Goal: Find specific page/section: Find specific page/section

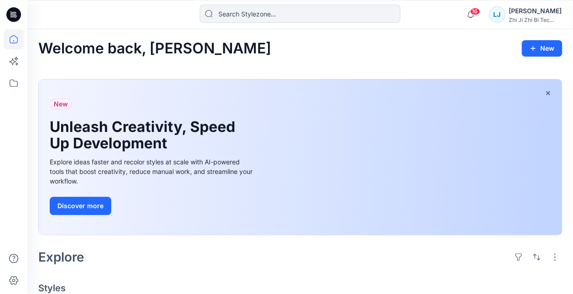
click at [247, 216] on div "New Unleash Creativity, Speed Up Development Explore ideas faster and recolor s…" at bounding box center [152, 156] width 220 height 155
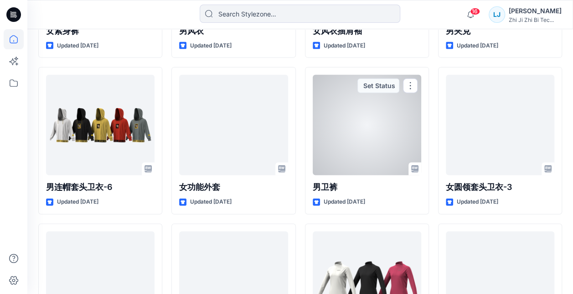
scroll to position [4447, 0]
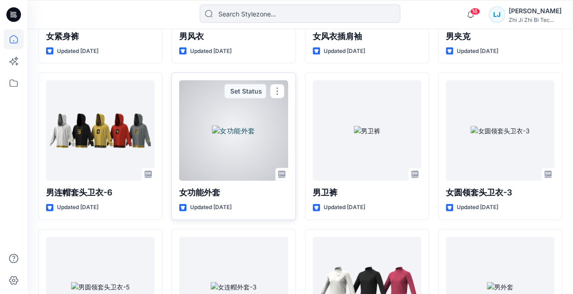
click at [228, 150] on div at bounding box center [233, 130] width 109 height 100
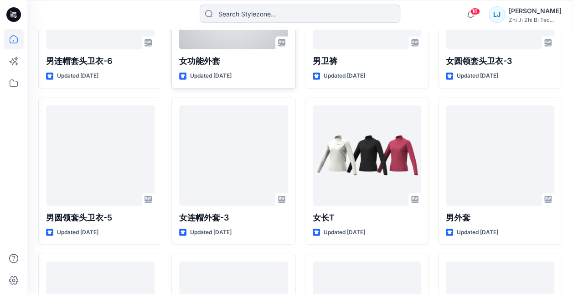
scroll to position [4578, 0]
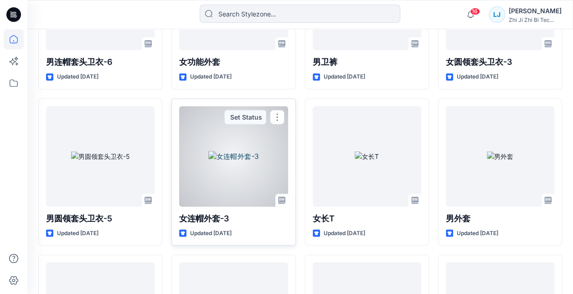
click at [235, 156] on div at bounding box center [233, 156] width 109 height 100
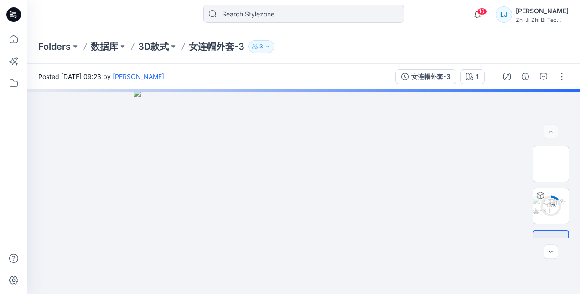
click at [257, 45] on icon "button" at bounding box center [254, 46] width 5 height 5
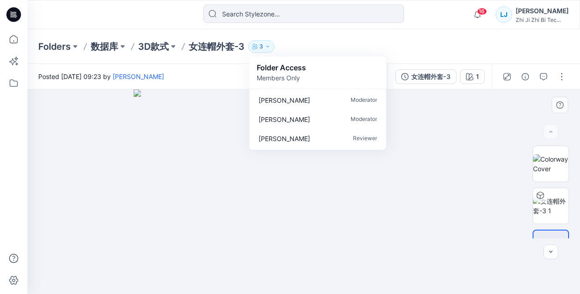
click at [460, 166] on img at bounding box center [304, 191] width 341 height 204
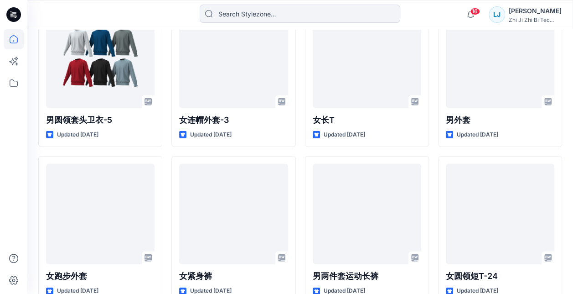
scroll to position [4693, 0]
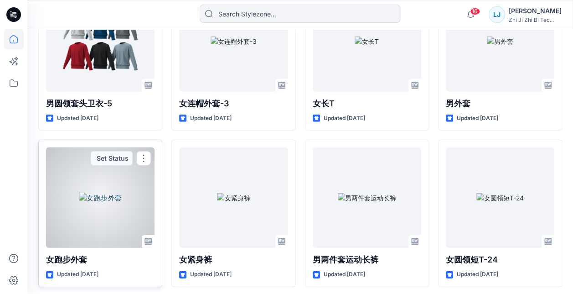
click at [117, 201] on div at bounding box center [100, 197] width 109 height 100
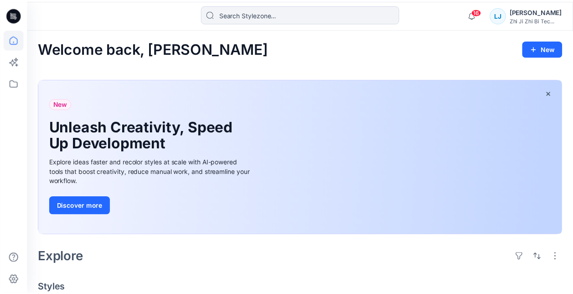
scroll to position [4693, 0]
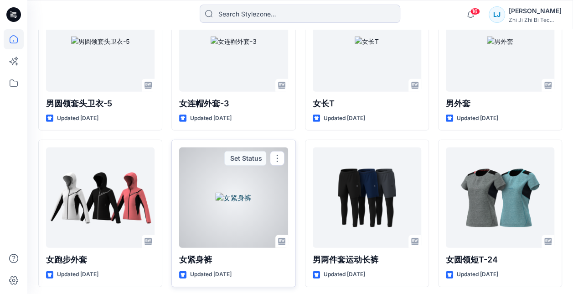
click at [229, 192] on div at bounding box center [233, 197] width 109 height 100
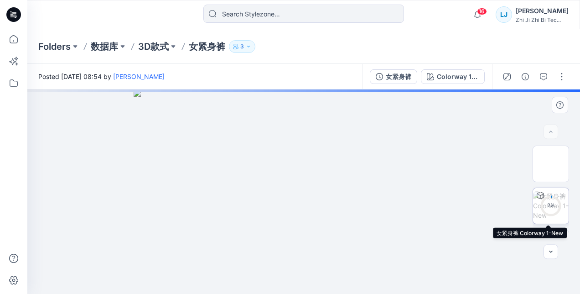
click at [541, 198] on icon at bounding box center [551, 206] width 22 height 22
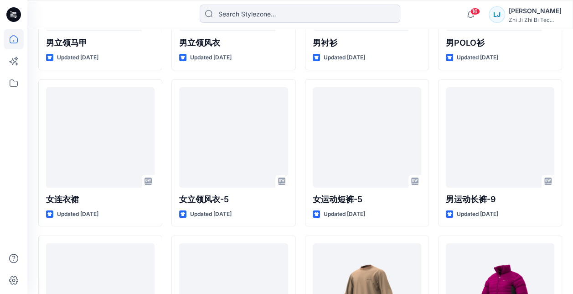
scroll to position [6784, 0]
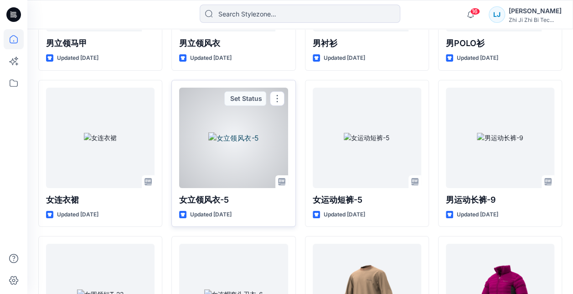
click at [206, 161] on div at bounding box center [233, 138] width 109 height 100
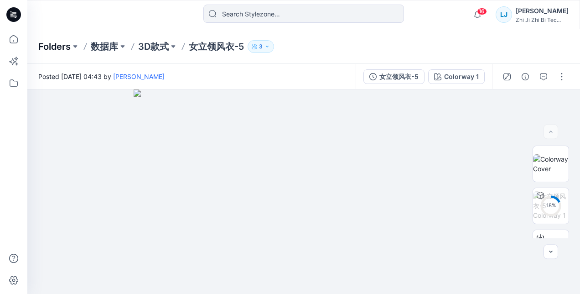
click at [67, 47] on p "Folders" at bounding box center [54, 46] width 32 height 13
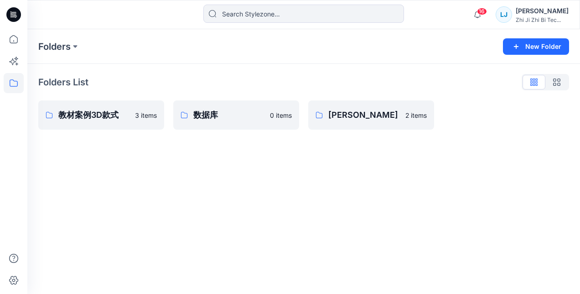
click at [67, 47] on p "Folders" at bounding box center [54, 46] width 32 height 13
click at [75, 46] on button at bounding box center [75, 46] width 9 height 13
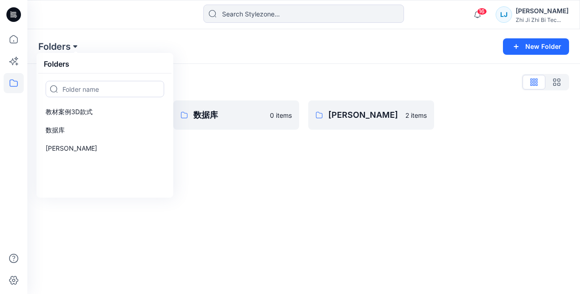
click at [75, 46] on button at bounding box center [75, 46] width 9 height 13
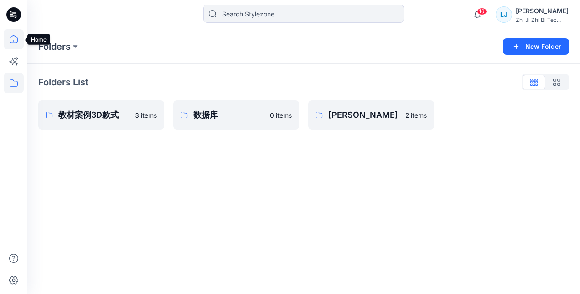
click at [11, 37] on icon at bounding box center [14, 39] width 8 height 8
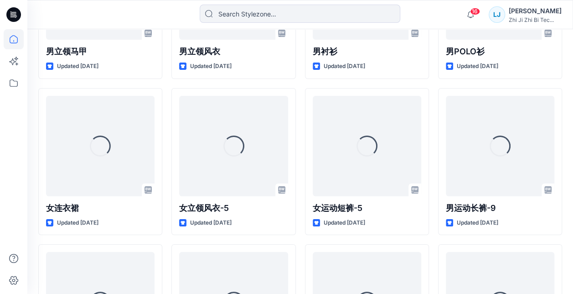
scroll to position [6774, 0]
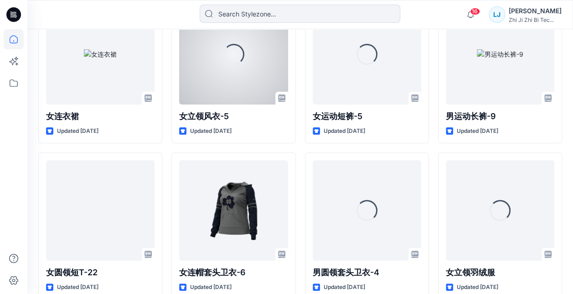
scroll to position [6867, 0]
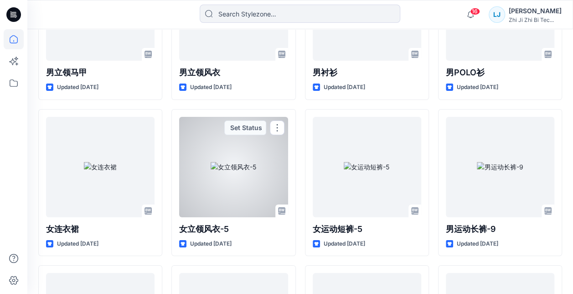
scroll to position [6754, 0]
click at [227, 161] on div at bounding box center [233, 167] width 109 height 100
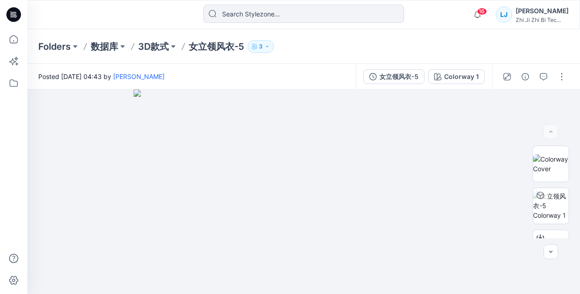
click at [263, 46] on p "3" at bounding box center [261, 46] width 4 height 10
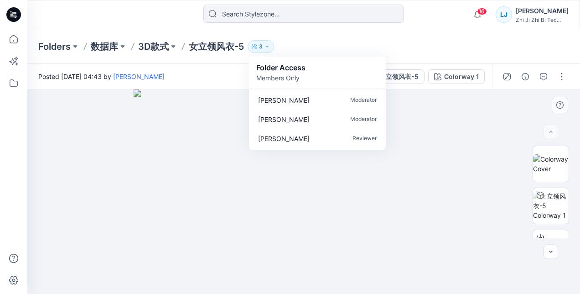
click at [135, 209] on img at bounding box center [304, 191] width 341 height 204
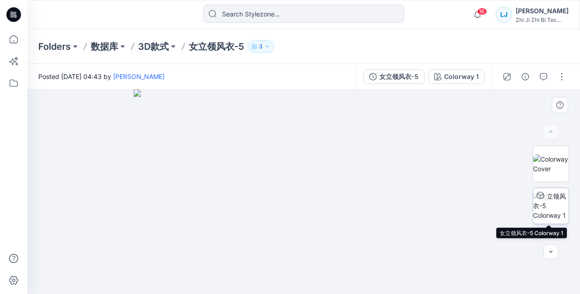
scroll to position [69, 0]
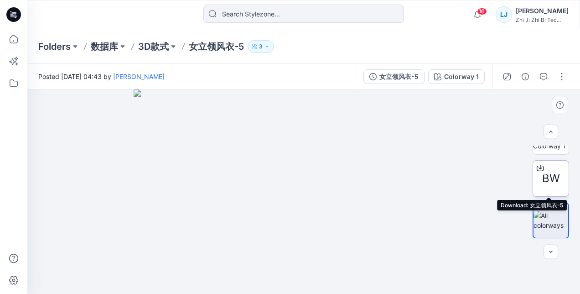
click at [547, 180] on span "BW" at bounding box center [551, 178] width 18 height 16
click at [306, 51] on div "Folders 数据库 3D款式 女立领风衣-5 3 Folder Access Members Only [PERSON_NAME] Moderator […" at bounding box center [268, 46] width 460 height 13
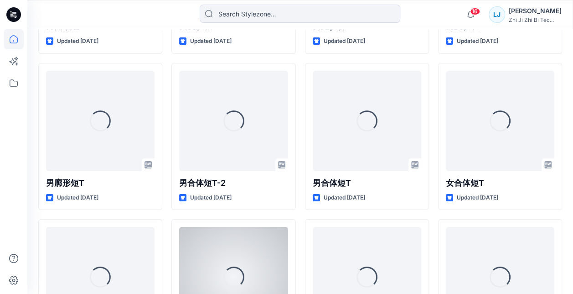
scroll to position [5176, 0]
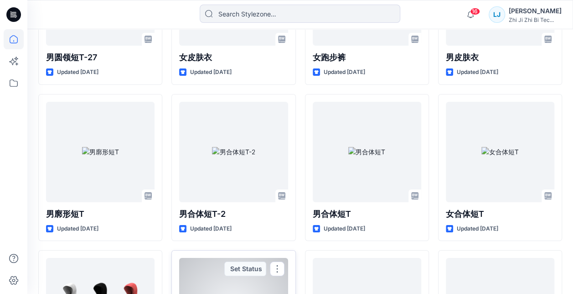
scroll to position [5039, 0]
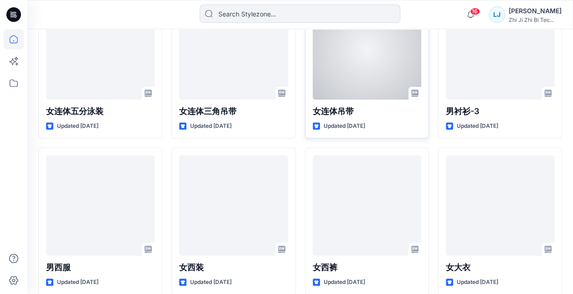
scroll to position [5541, 0]
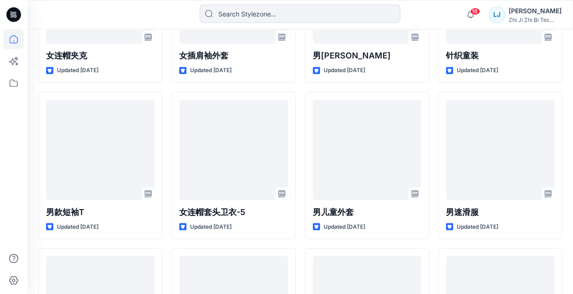
scroll to position [7800, 0]
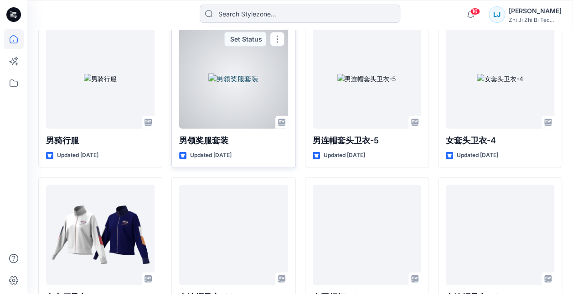
scroll to position [7937, 0]
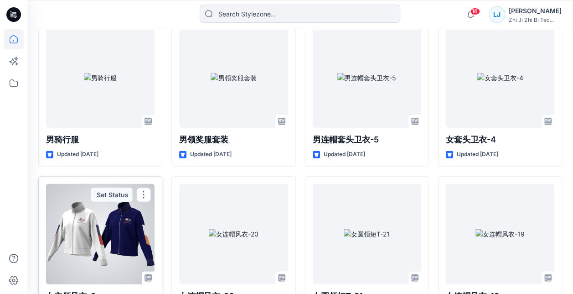
click at [100, 217] on div at bounding box center [100, 234] width 109 height 100
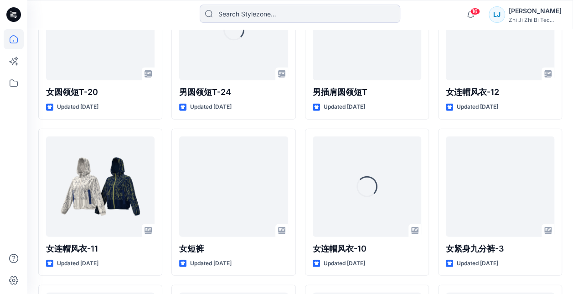
scroll to position [9717, 0]
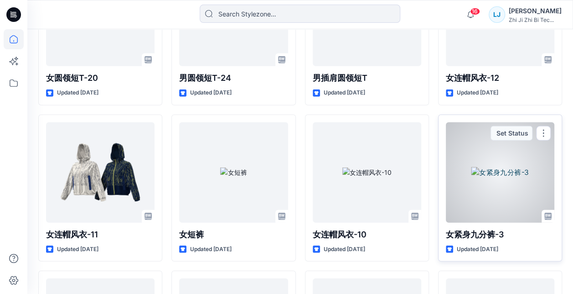
click at [516, 150] on div at bounding box center [500, 172] width 109 height 100
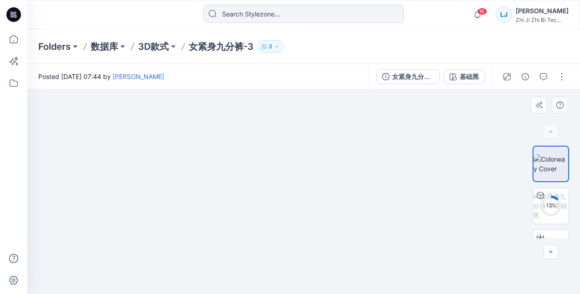
drag, startPoint x: 337, startPoint y: 153, endPoint x: 298, endPoint y: 156, distance: 38.9
click at [405, 150] on div at bounding box center [303, 191] width 553 height 204
drag, startPoint x: 306, startPoint y: 154, endPoint x: 271, endPoint y: 152, distance: 34.7
click at [271, 152] on img at bounding box center [303, 191] width 83 height 204
click at [513, 75] on button "button" at bounding box center [507, 76] width 15 height 15
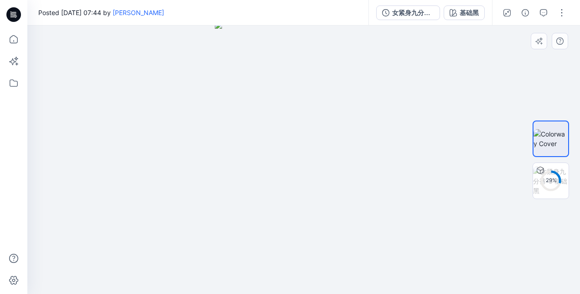
drag, startPoint x: 355, startPoint y: 115, endPoint x: 315, endPoint y: 111, distance: 40.3
click at [315, 111] on img at bounding box center [304, 157] width 178 height 272
drag, startPoint x: 353, startPoint y: 230, endPoint x: 366, endPoint y: 118, distance: 112.9
click at [366, 118] on img at bounding box center [304, 130] width 178 height 327
drag, startPoint x: 360, startPoint y: 233, endPoint x: 363, endPoint y: 150, distance: 83.0
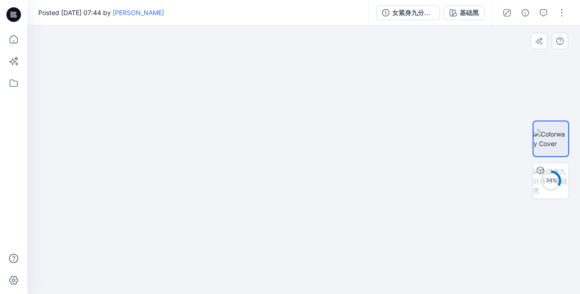
click at [363, 150] on img at bounding box center [304, 76] width 178 height 436
drag, startPoint x: 363, startPoint y: 150, endPoint x: 363, endPoint y: 202, distance: 51.5
click at [364, 204] on img at bounding box center [304, 98] width 178 height 389
drag, startPoint x: 358, startPoint y: 130, endPoint x: 362, endPoint y: 257, distance: 127.3
click at [362, 257] on img at bounding box center [304, 160] width 178 height 268
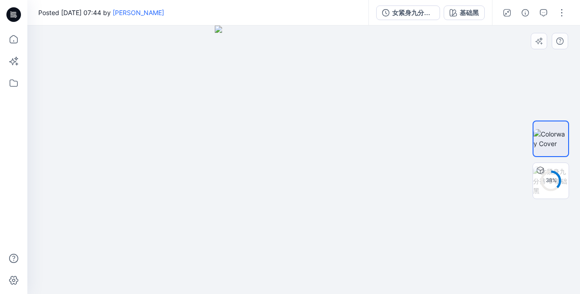
drag, startPoint x: 374, startPoint y: 159, endPoint x: 380, endPoint y: 190, distance: 32.0
click at [380, 190] on img at bounding box center [304, 160] width 178 height 268
click at [536, 42] on icon "button" at bounding box center [538, 40] width 7 height 7
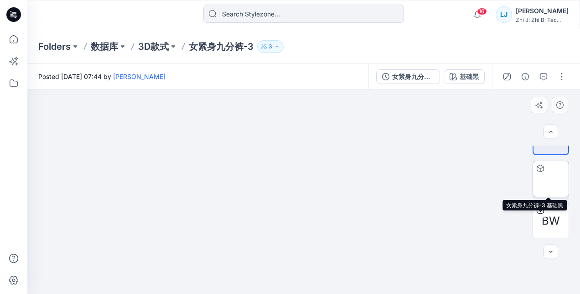
scroll to position [27, 0]
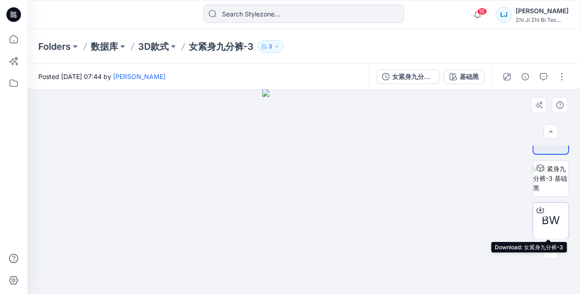
click at [550, 219] on span "BW" at bounding box center [551, 220] width 18 height 16
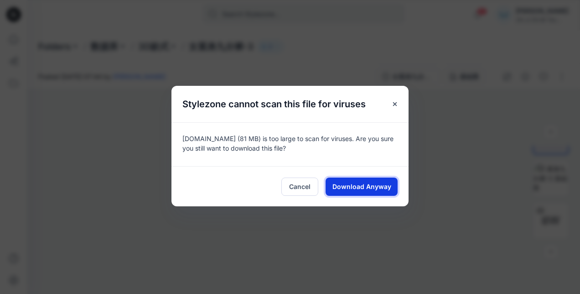
click at [357, 190] on span "Download Anyway" at bounding box center [361, 187] width 59 height 10
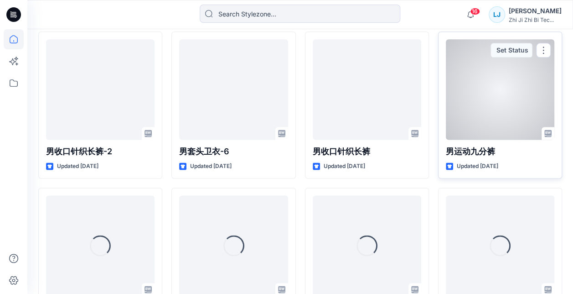
scroll to position [11029, 0]
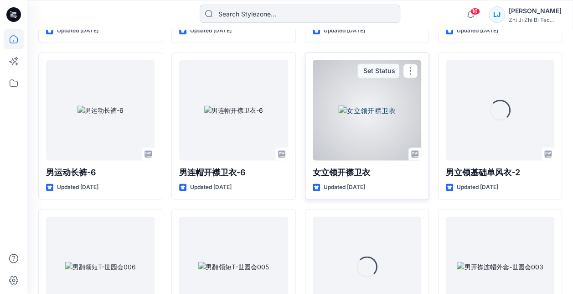
click at [360, 106] on div at bounding box center [367, 110] width 109 height 100
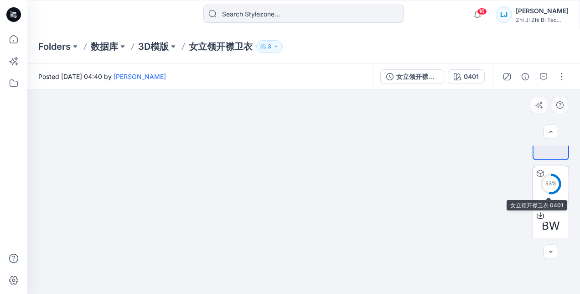
scroll to position [27, 0]
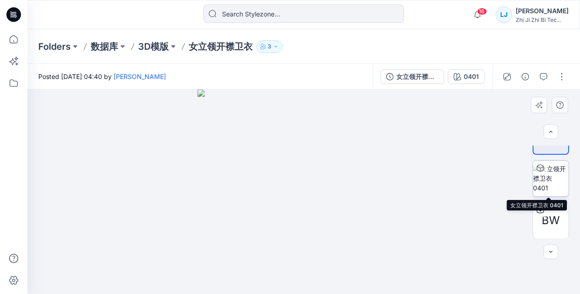
click at [555, 174] on img at bounding box center [551, 178] width 36 height 29
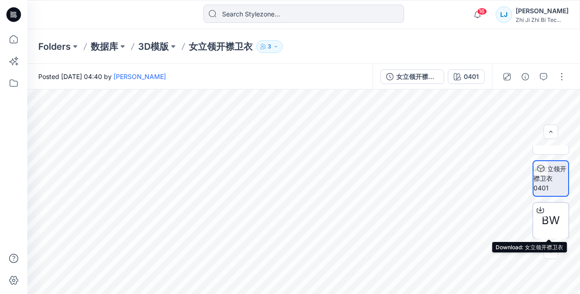
click at [553, 212] on span "BW" at bounding box center [551, 220] width 18 height 16
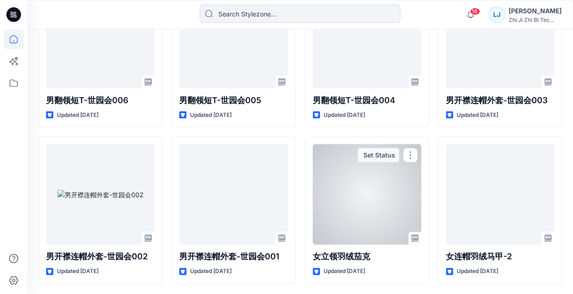
scroll to position [11268, 0]
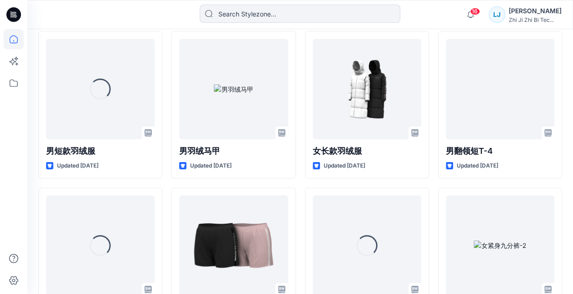
scroll to position [13550, 0]
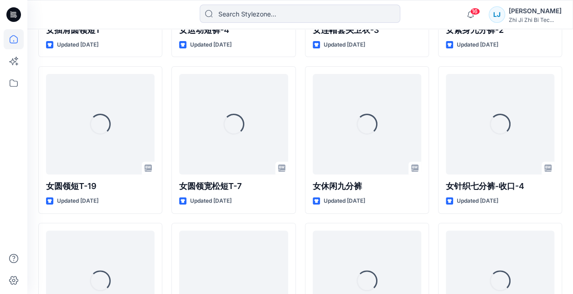
scroll to position [13835, 0]
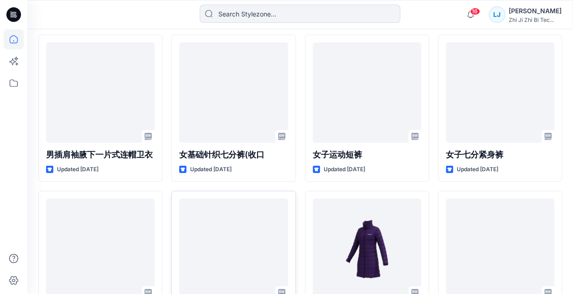
scroll to position [21981, 0]
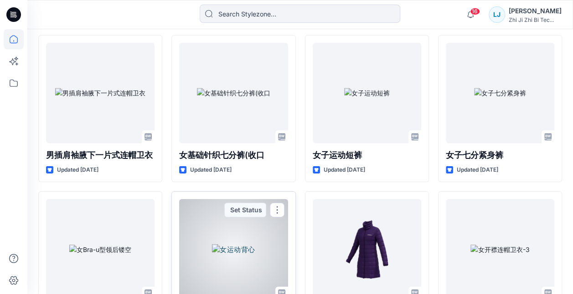
click at [237, 207] on div at bounding box center [233, 249] width 109 height 100
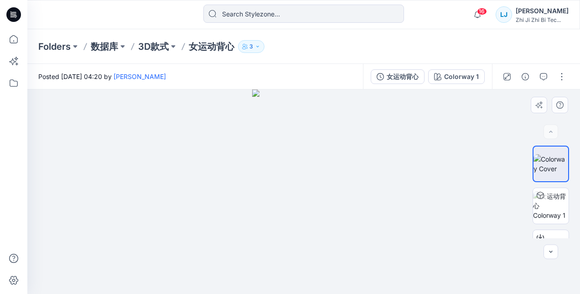
drag, startPoint x: 389, startPoint y: 184, endPoint x: 324, endPoint y: 184, distance: 65.2
click at [324, 184] on div at bounding box center [303, 191] width 553 height 204
drag, startPoint x: 359, startPoint y: 192, endPoint x: 296, endPoint y: 190, distance: 63.0
click at [296, 191] on div at bounding box center [303, 191] width 553 height 204
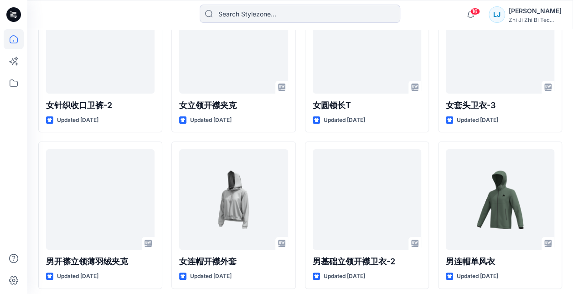
scroll to position [22444, 0]
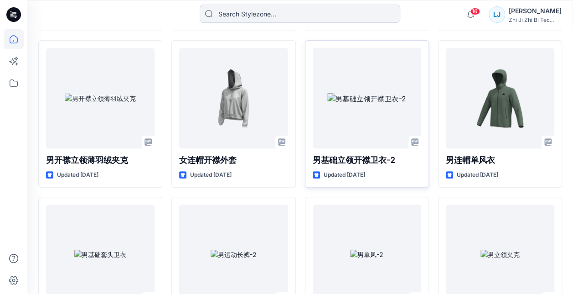
click at [341, 144] on div at bounding box center [367, 98] width 109 height 100
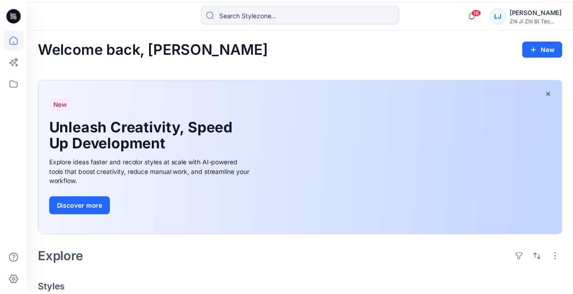
scroll to position [22346, 0]
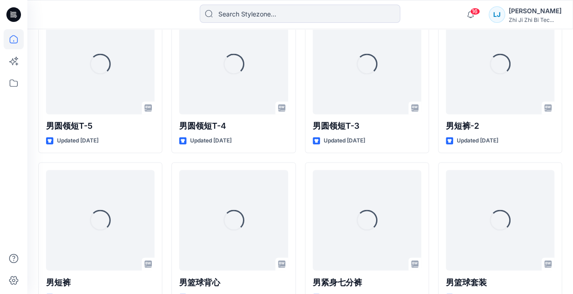
scroll to position [20864, 0]
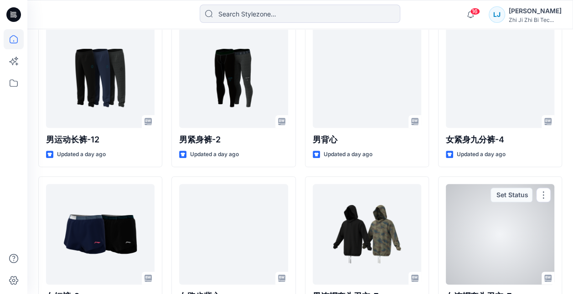
scroll to position [2153, 0]
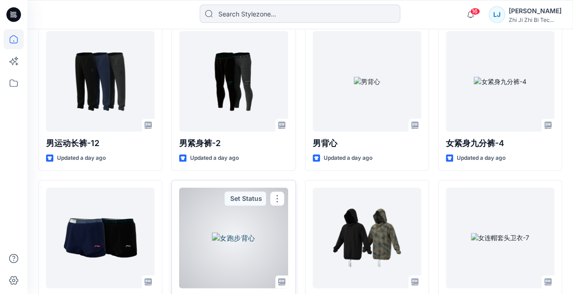
click at [249, 218] on div at bounding box center [233, 237] width 109 height 100
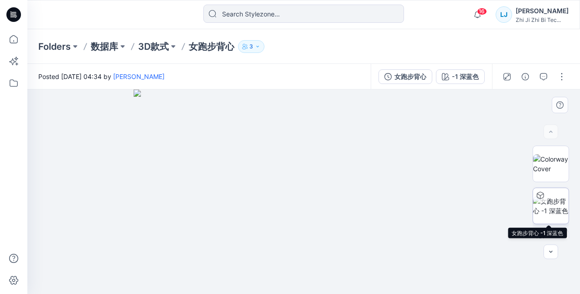
click at [550, 201] on img at bounding box center [551, 205] width 36 height 19
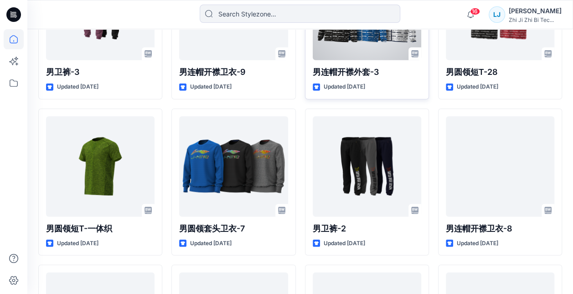
scroll to position [2530, 0]
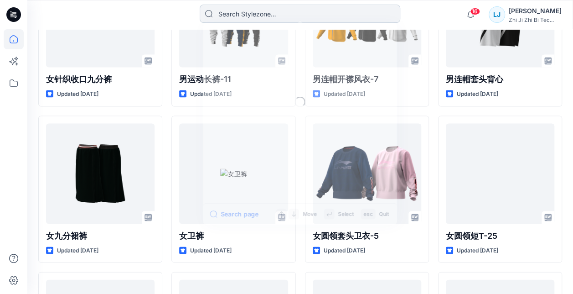
click at [308, 12] on input at bounding box center [300, 14] width 201 height 18
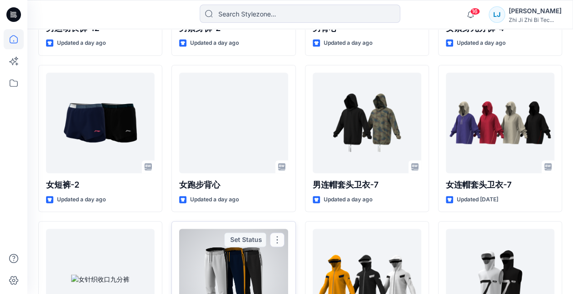
scroll to position [2256, 0]
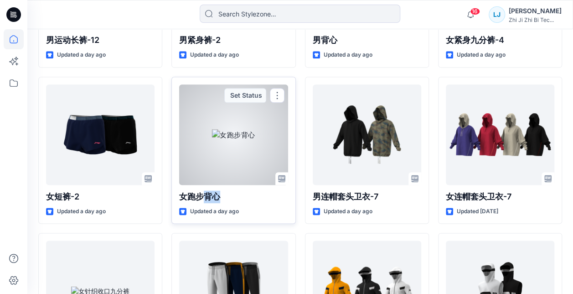
drag, startPoint x: 203, startPoint y: 192, endPoint x: 222, endPoint y: 192, distance: 18.2
click at [222, 192] on p "女跑步背心" at bounding box center [233, 196] width 109 height 13
copy p "背心"
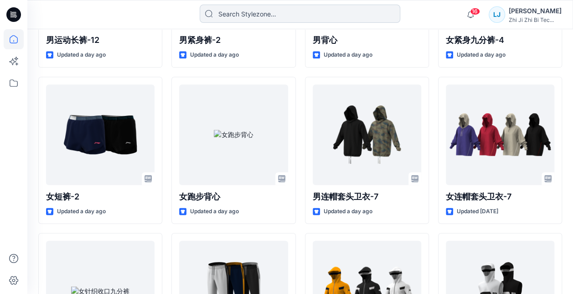
click at [272, 16] on input at bounding box center [300, 14] width 201 height 18
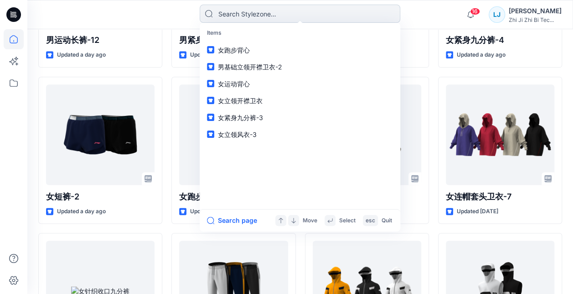
paste input "背心"
type input "背心"
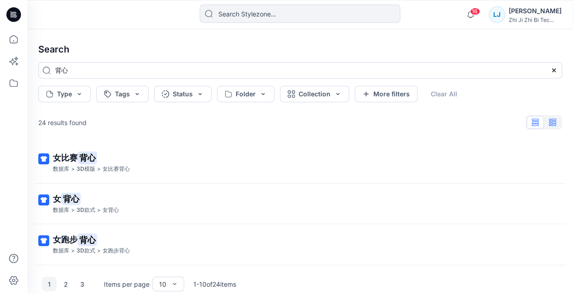
click at [554, 119] on icon "button" at bounding box center [552, 122] width 7 height 7
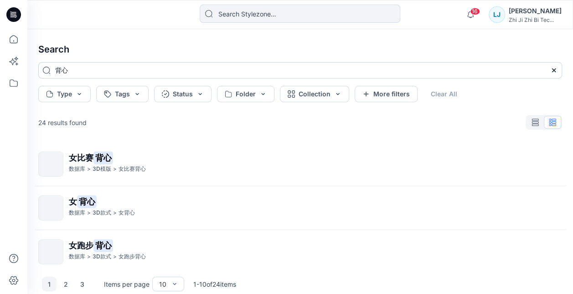
click at [56, 73] on input "背心" at bounding box center [300, 70] width 524 height 16
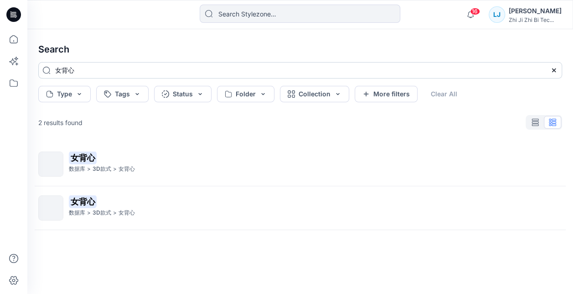
click at [123, 67] on input "女背心" at bounding box center [300, 70] width 524 height 16
click at [62, 70] on input "女背心" at bounding box center [300, 70] width 524 height 16
type input "背心"
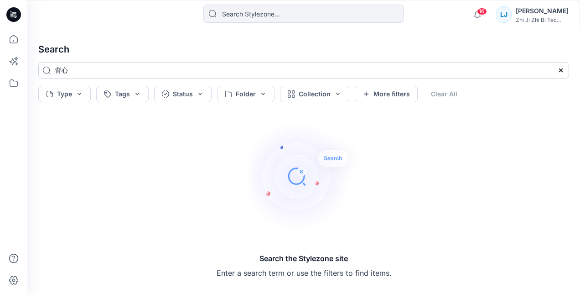
click at [145, 71] on input "背心" at bounding box center [303, 70] width 531 height 16
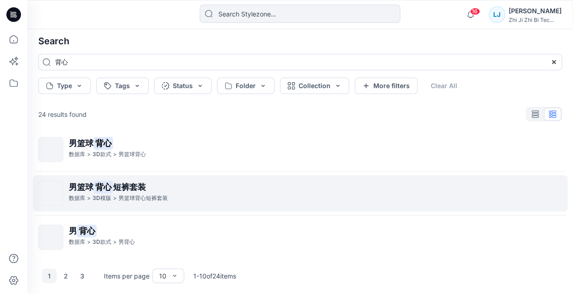
scroll to position [16, 0]
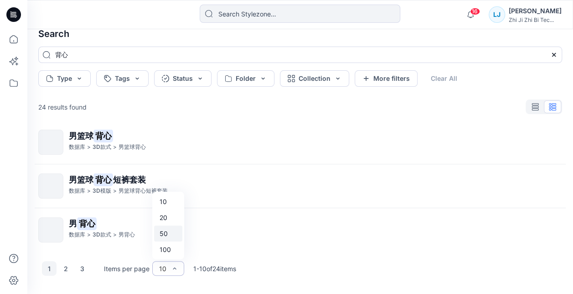
click at [171, 230] on div "50" at bounding box center [168, 233] width 28 height 16
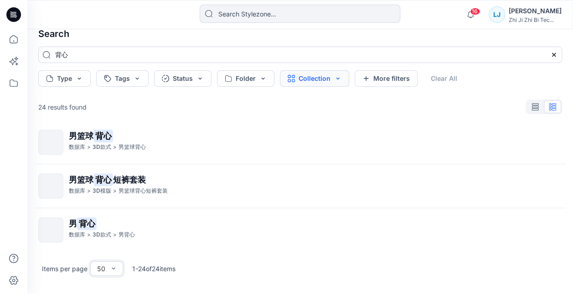
click at [335, 81] on button "Collection" at bounding box center [314, 78] width 69 height 16
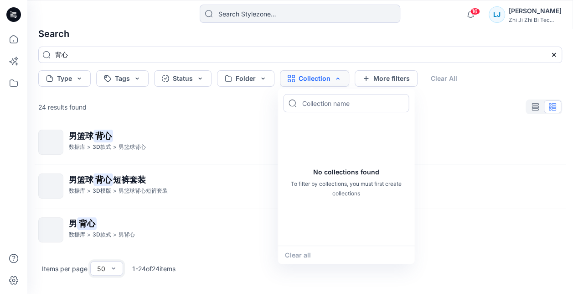
click at [335, 81] on button "Collection" at bounding box center [314, 78] width 69 height 16
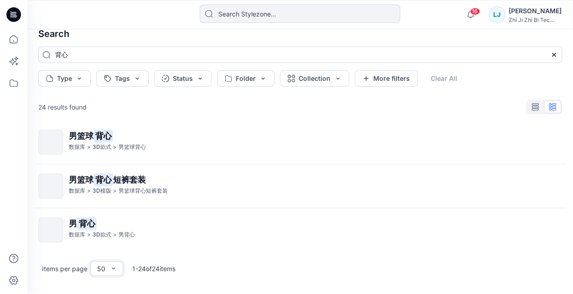
click at [458, 95] on div "Search 背心 Type Tags Status Folder Collection More filters Clear All 24 results …" at bounding box center [300, 154] width 546 height 280
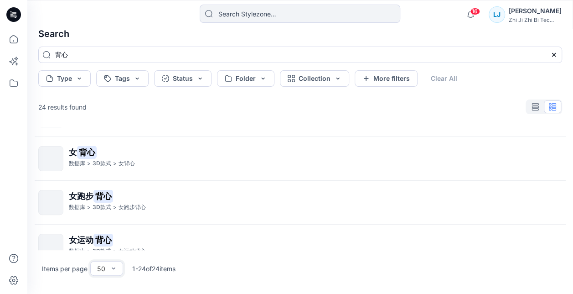
scroll to position [513, 0]
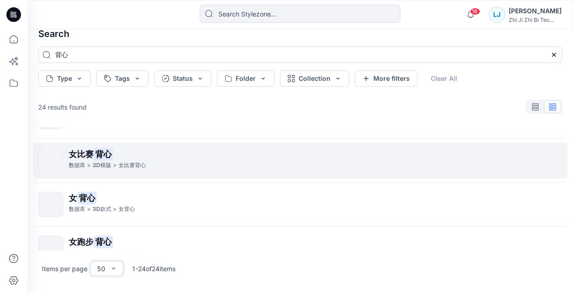
click at [146, 157] on p "女比赛 背心" at bounding box center [315, 154] width 493 height 13
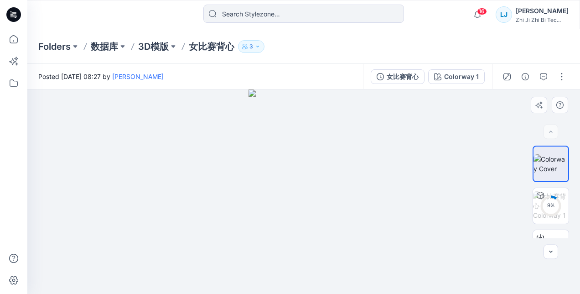
drag, startPoint x: 368, startPoint y: 189, endPoint x: 287, endPoint y: 183, distance: 80.5
click at [287, 183] on div at bounding box center [303, 191] width 553 height 204
drag, startPoint x: 319, startPoint y: 187, endPoint x: 380, endPoint y: 188, distance: 61.6
click at [380, 188] on div at bounding box center [303, 191] width 553 height 204
drag, startPoint x: 367, startPoint y: 142, endPoint x: 362, endPoint y: 183, distance: 41.3
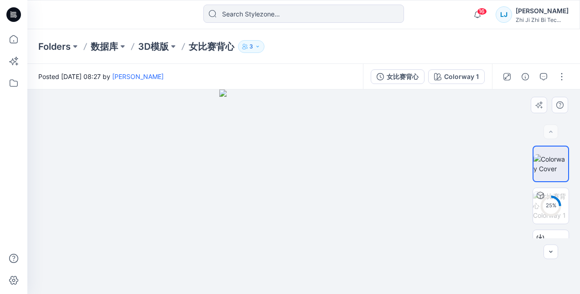
drag, startPoint x: 361, startPoint y: 166, endPoint x: 327, endPoint y: 223, distance: 66.7
drag, startPoint x: 344, startPoint y: 131, endPoint x: 339, endPoint y: 201, distance: 69.5
drag, startPoint x: 356, startPoint y: 233, endPoint x: 378, endPoint y: 167, distance: 68.6
drag, startPoint x: 393, startPoint y: 263, endPoint x: 405, endPoint y: 184, distance: 79.4
drag, startPoint x: 404, startPoint y: 258, endPoint x: 408, endPoint y: 273, distance: 15.6
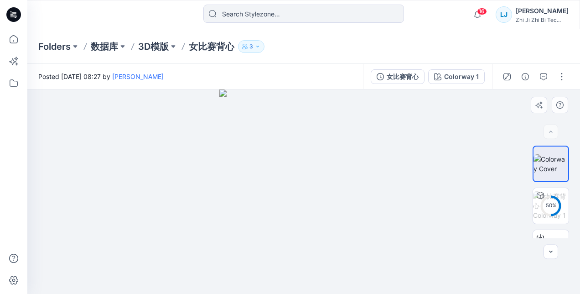
drag, startPoint x: 409, startPoint y: 187, endPoint x: 406, endPoint y: 249, distance: 63.0
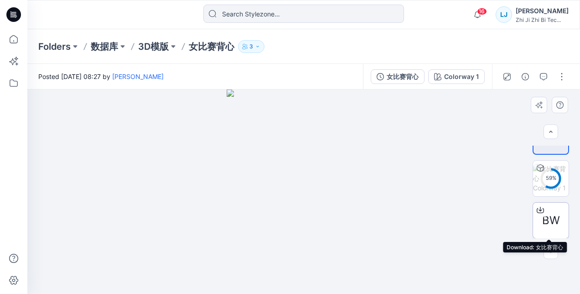
click at [552, 219] on span "BW" at bounding box center [551, 220] width 18 height 16
drag, startPoint x: 379, startPoint y: 185, endPoint x: 307, endPoint y: 181, distance: 71.7
drag, startPoint x: 307, startPoint y: 182, endPoint x: 382, endPoint y: 141, distance: 85.1
drag, startPoint x: 386, startPoint y: 171, endPoint x: 283, endPoint y: 165, distance: 103.2
click at [283, 165] on div at bounding box center [303, 191] width 553 height 204
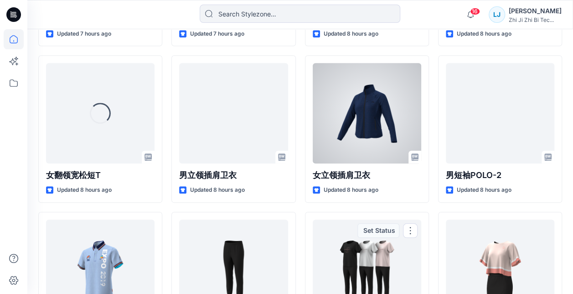
scroll to position [373, 0]
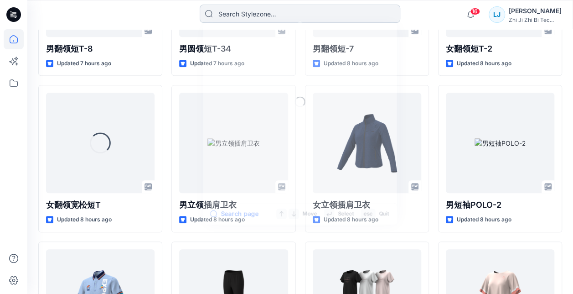
click at [311, 16] on input at bounding box center [300, 14] width 201 height 18
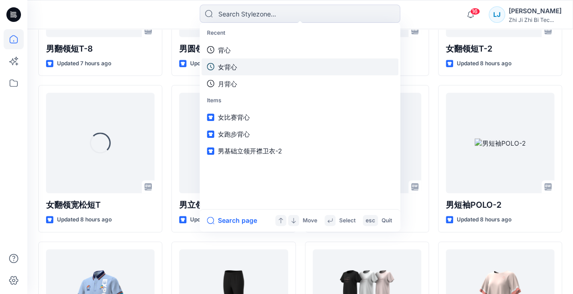
click at [254, 63] on link "女背心" at bounding box center [300, 66] width 197 height 17
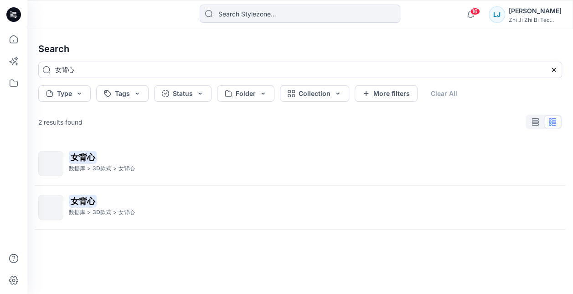
scroll to position [1, 0]
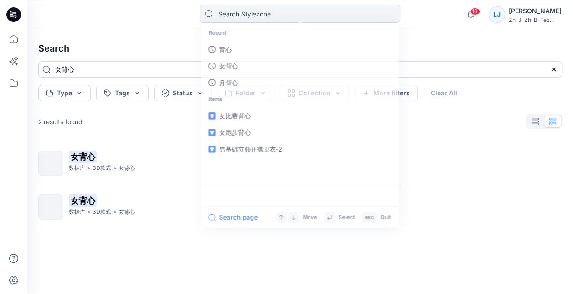
click at [245, 13] on input at bounding box center [300, 14] width 201 height 18
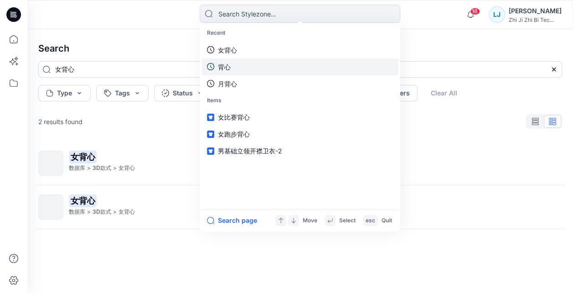
click at [244, 68] on link "背心" at bounding box center [300, 66] width 197 height 17
type input "背心"
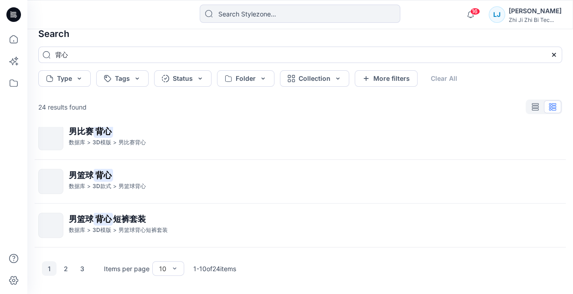
scroll to position [313, 0]
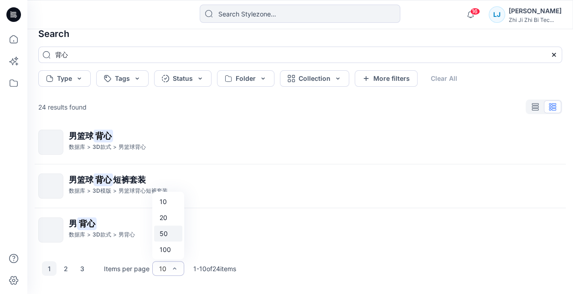
click at [174, 231] on div "50" at bounding box center [168, 233] width 28 height 16
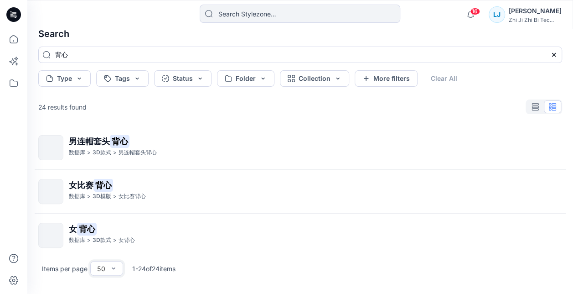
scroll to position [502, 0]
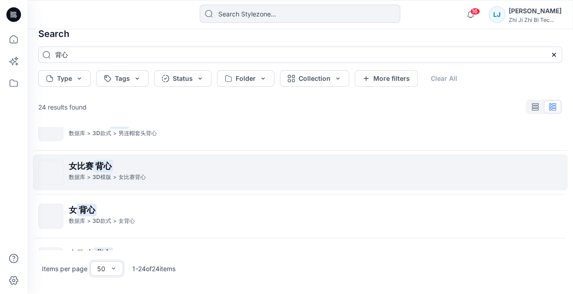
click at [174, 173] on div "数据库 > 3D模版 > 女比赛背心" at bounding box center [315, 177] width 493 height 10
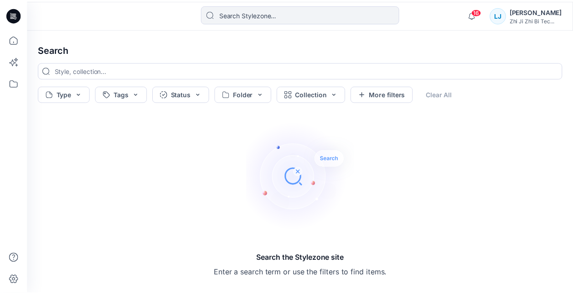
scroll to position [373, 0]
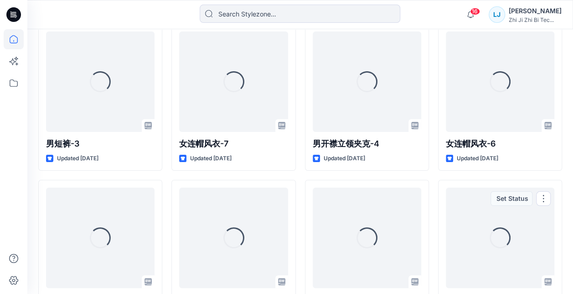
scroll to position [15478, 0]
